Goal: Information Seeking & Learning: Learn about a topic

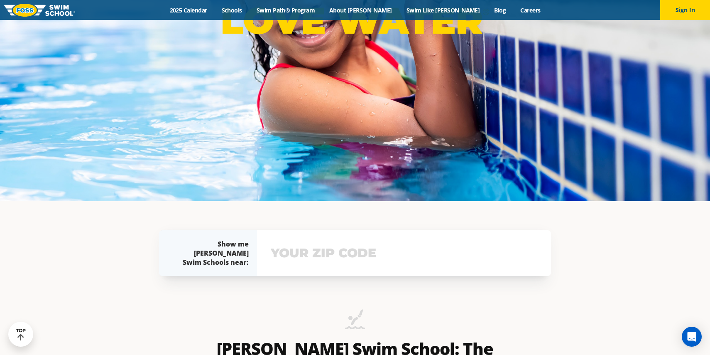
click at [314, 260] on input "text" at bounding box center [404, 253] width 271 height 24
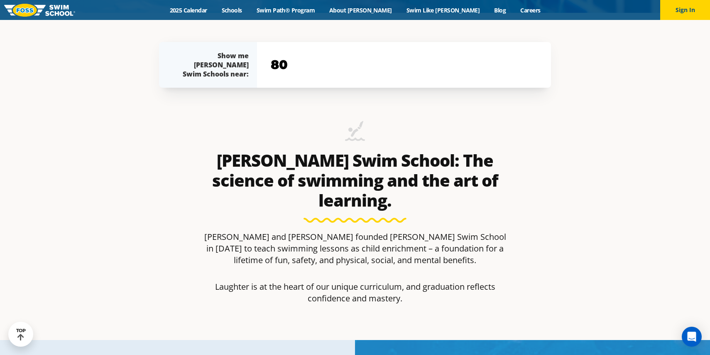
scroll to position [342, 0]
type input "80031"
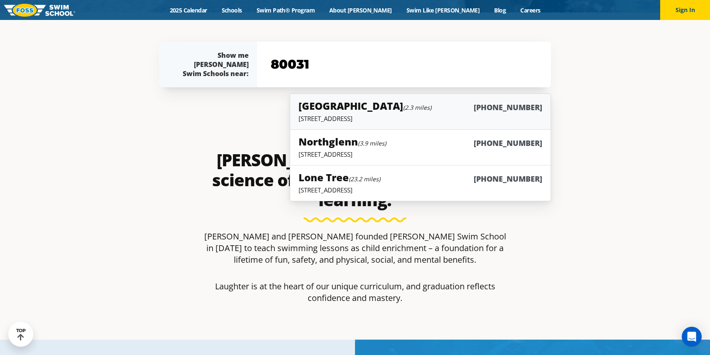
click at [477, 112] on div "Westminster (2.3 miles) (983) 203-0300" at bounding box center [421, 106] width 244 height 15
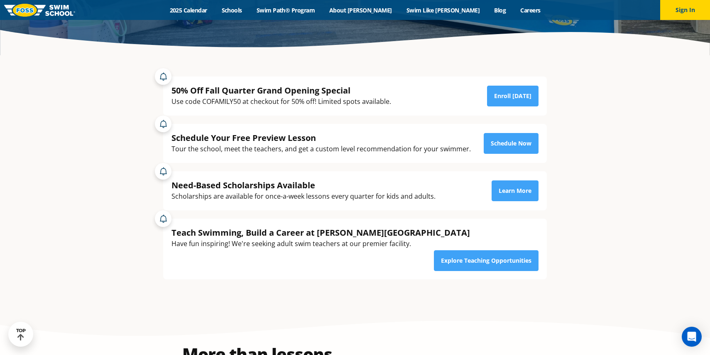
scroll to position [194, 0]
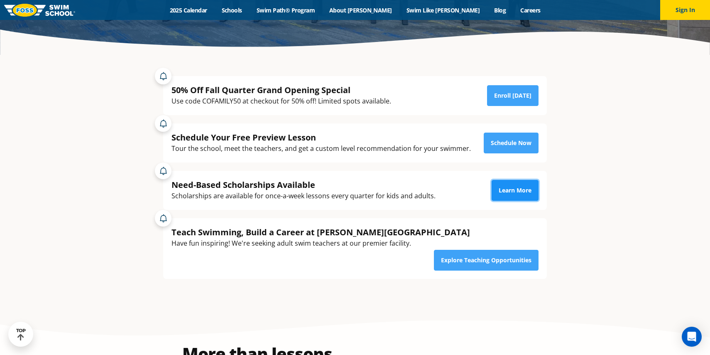
click at [509, 191] on link "Learn More" at bounding box center [515, 190] width 47 height 21
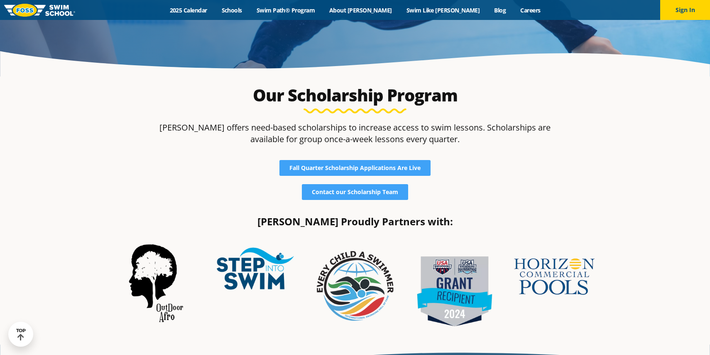
scroll to position [174, 0]
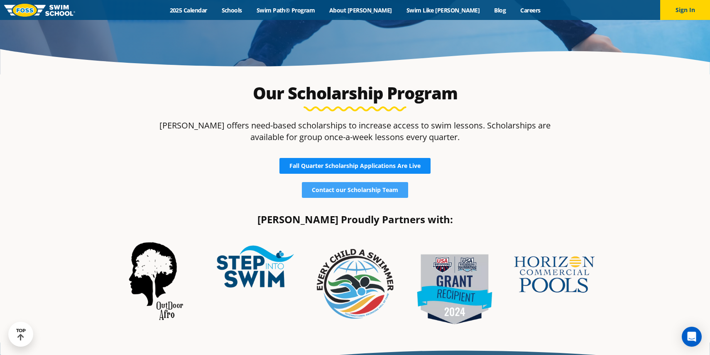
click at [366, 172] on link "Fall Quarter Scholarship Applications Are Live" at bounding box center [355, 166] width 151 height 16
